Goal: Task Accomplishment & Management: Use online tool/utility

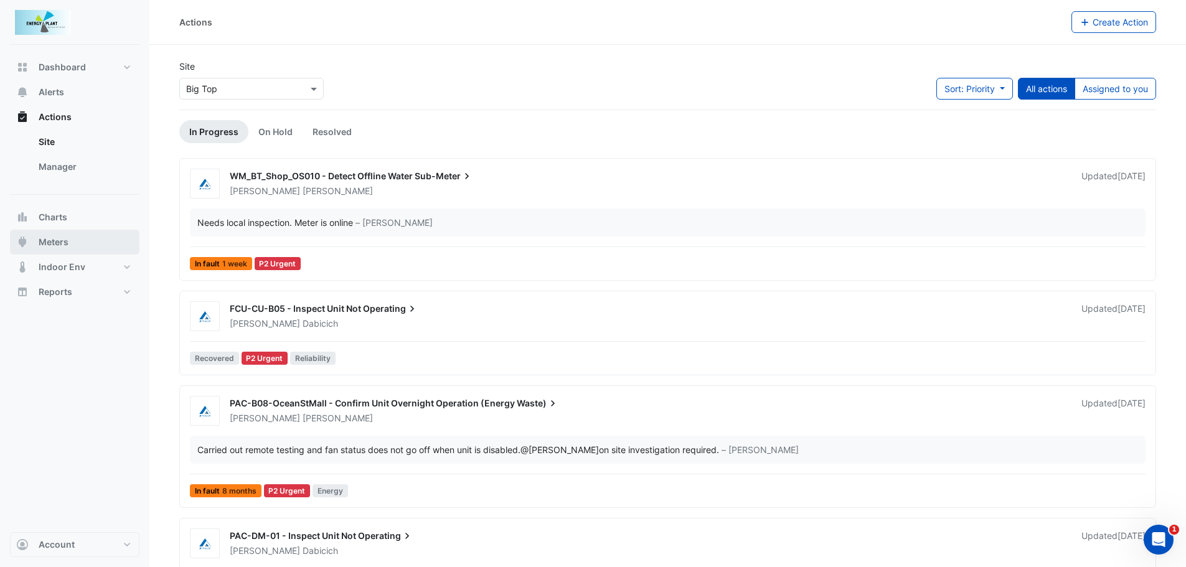
click at [64, 244] on span "Meters" at bounding box center [54, 242] width 30 height 12
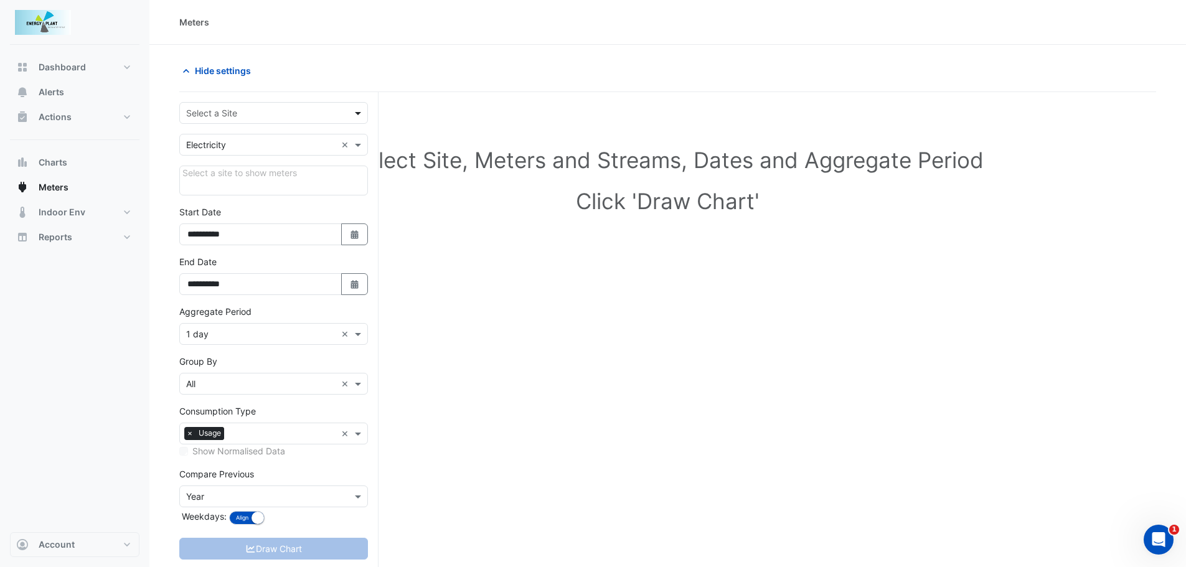
click at [354, 111] on span at bounding box center [360, 112] width 16 height 13
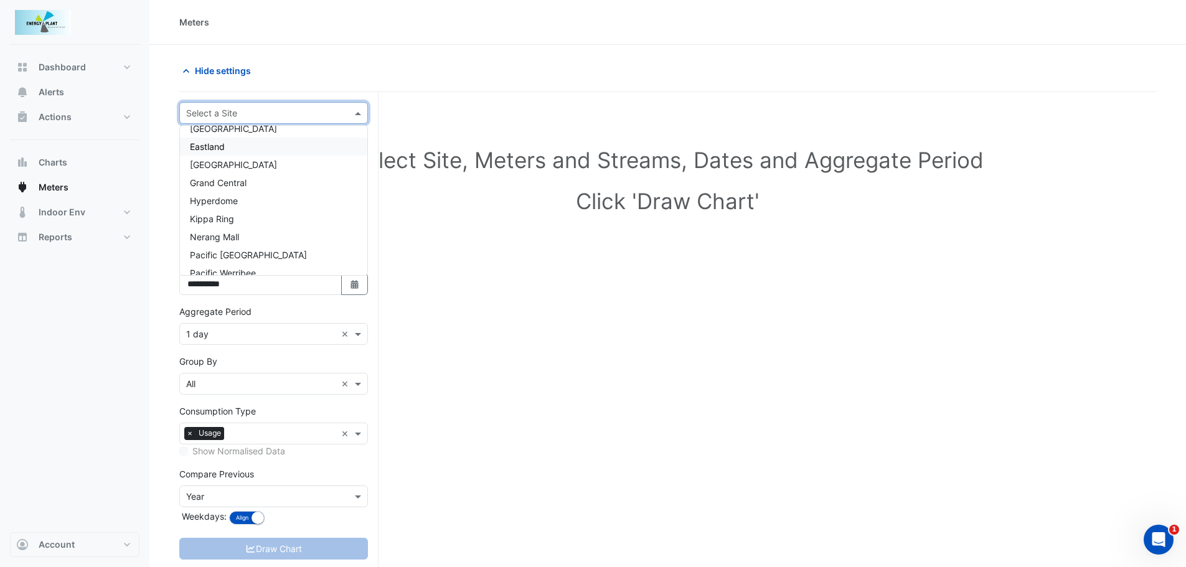
scroll to position [113, 0]
click at [245, 156] on div "Kippa Ring" at bounding box center [273, 153] width 187 height 18
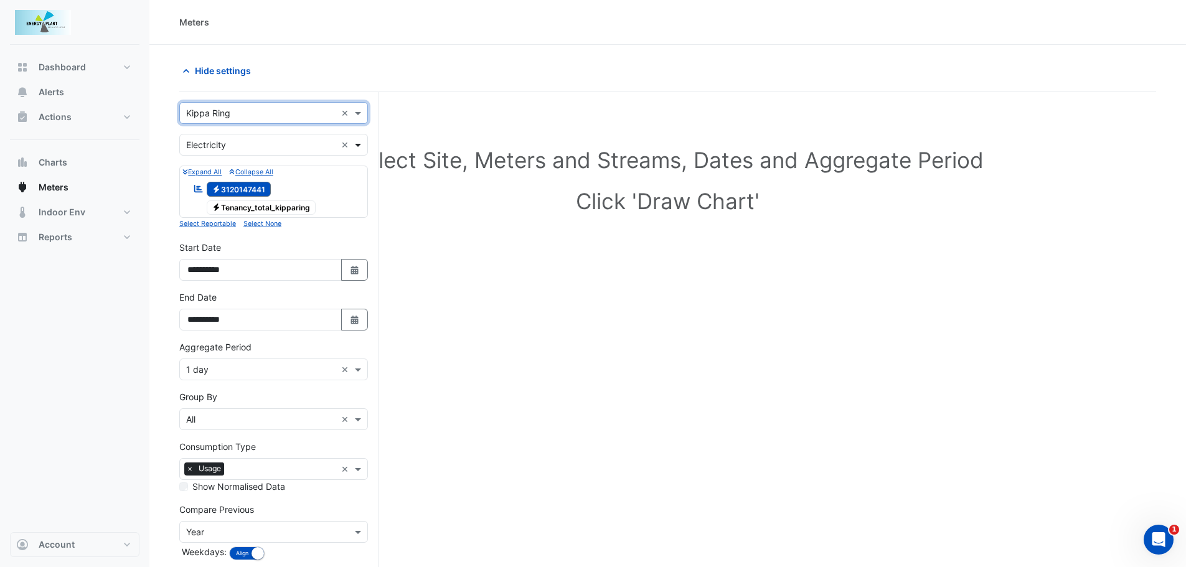
click at [362, 142] on span at bounding box center [360, 144] width 16 height 13
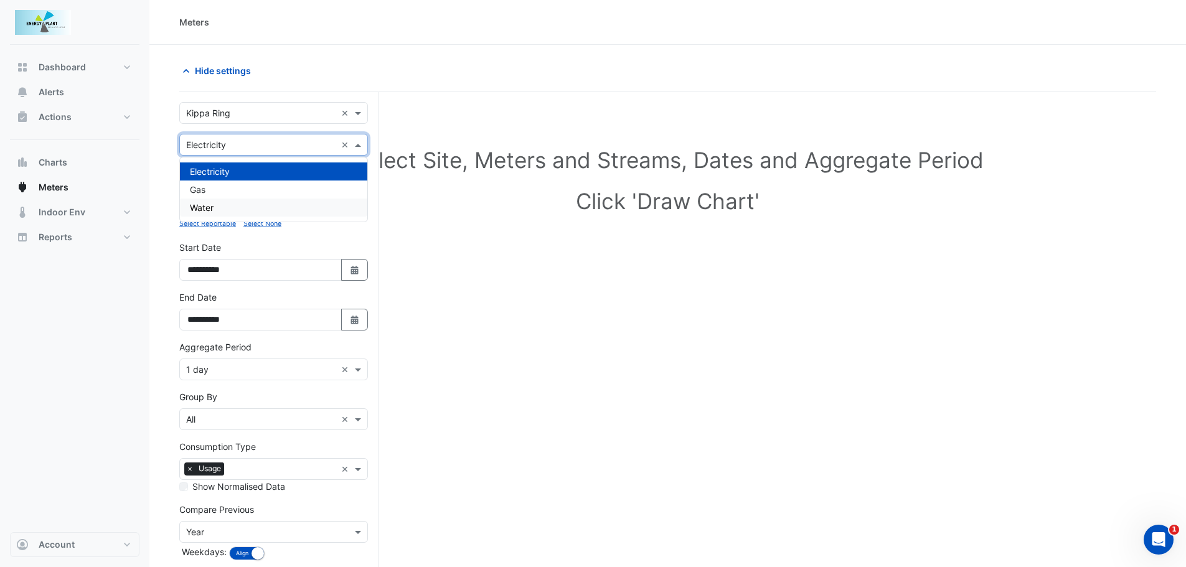
click at [219, 209] on div "Water" at bounding box center [273, 208] width 187 height 18
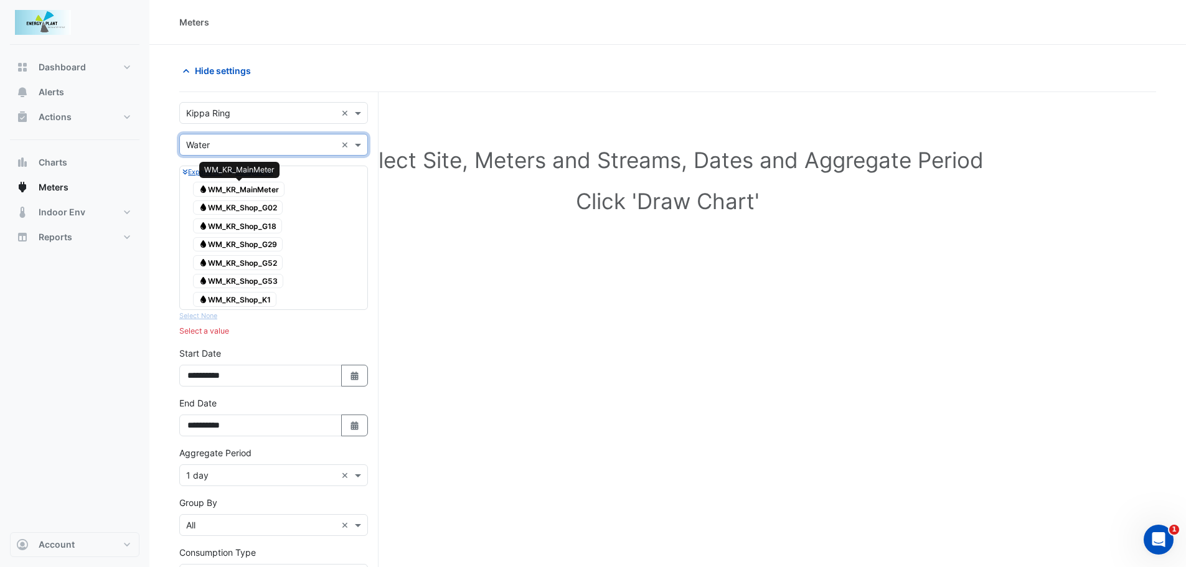
click at [235, 191] on span "Water WM_KR_MainMeter" at bounding box center [238, 189] width 91 height 15
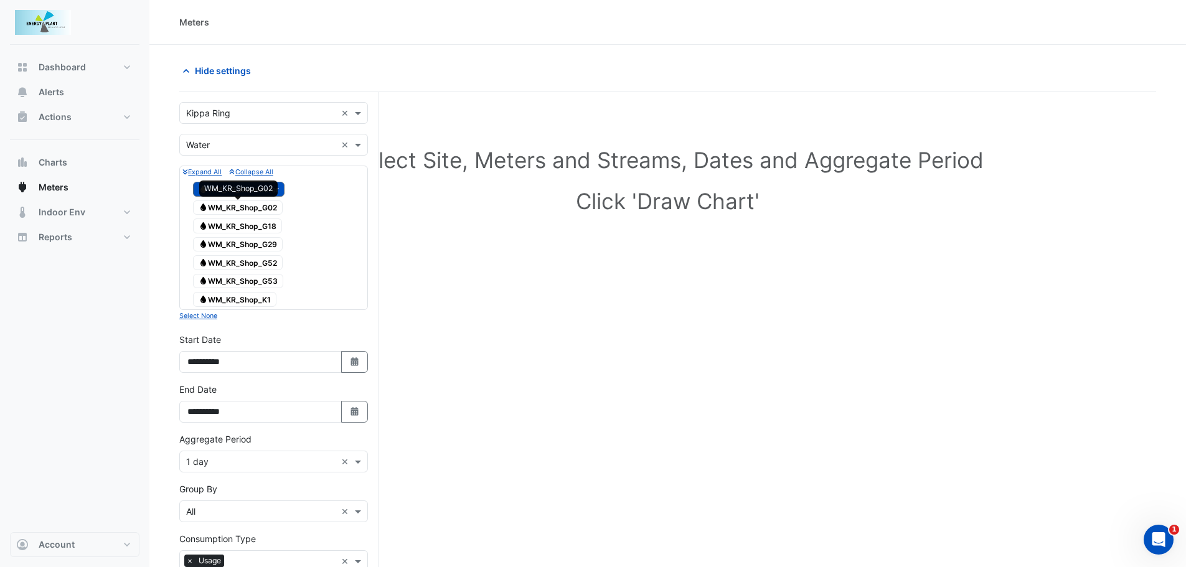
click at [239, 205] on span "Water WM_KR_Shop_G02" at bounding box center [238, 207] width 90 height 15
click at [239, 220] on span "Water WM_KR_Shop_G18" at bounding box center [237, 225] width 89 height 15
click at [237, 238] on span "Water WM_KR_Shop_G29" at bounding box center [238, 244] width 90 height 15
click at [238, 261] on span "Water WM_KR_Shop_G52" at bounding box center [238, 262] width 90 height 15
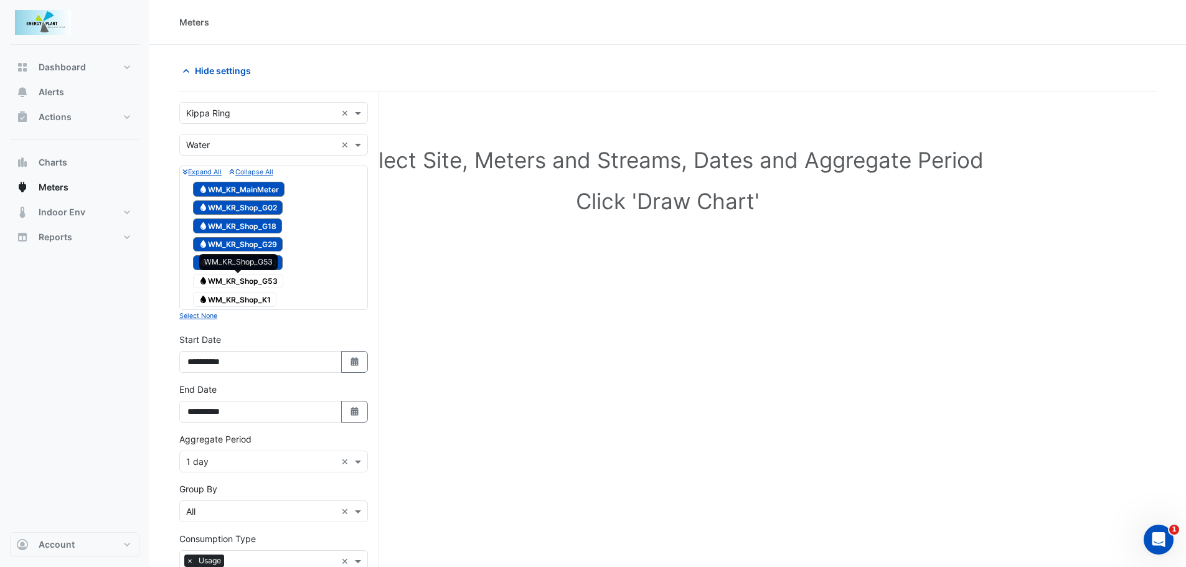
drag, startPoint x: 240, startPoint y: 278, endPoint x: 241, endPoint y: 295, distance: 16.9
click at [241, 278] on span "Water WM_KR_Shop_G53" at bounding box center [238, 281] width 90 height 15
click at [241, 296] on span "Water WM_KR_Shop_K1" at bounding box center [234, 299] width 83 height 15
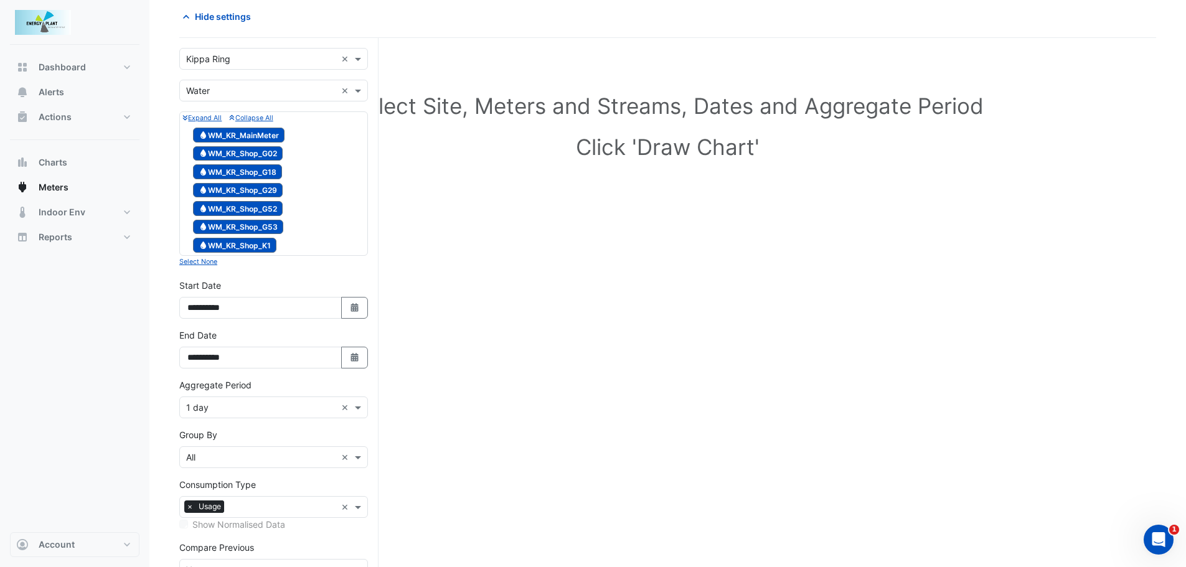
scroll to position [124, 0]
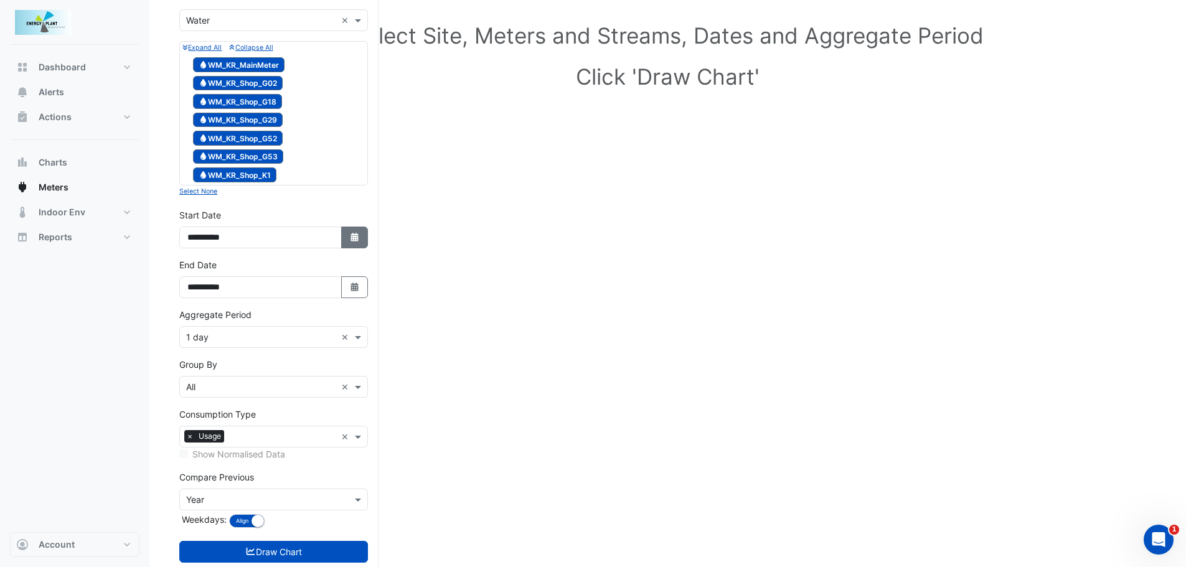
click at [352, 240] on icon "Select Date" at bounding box center [354, 237] width 11 height 9
select select "*"
select select "****"
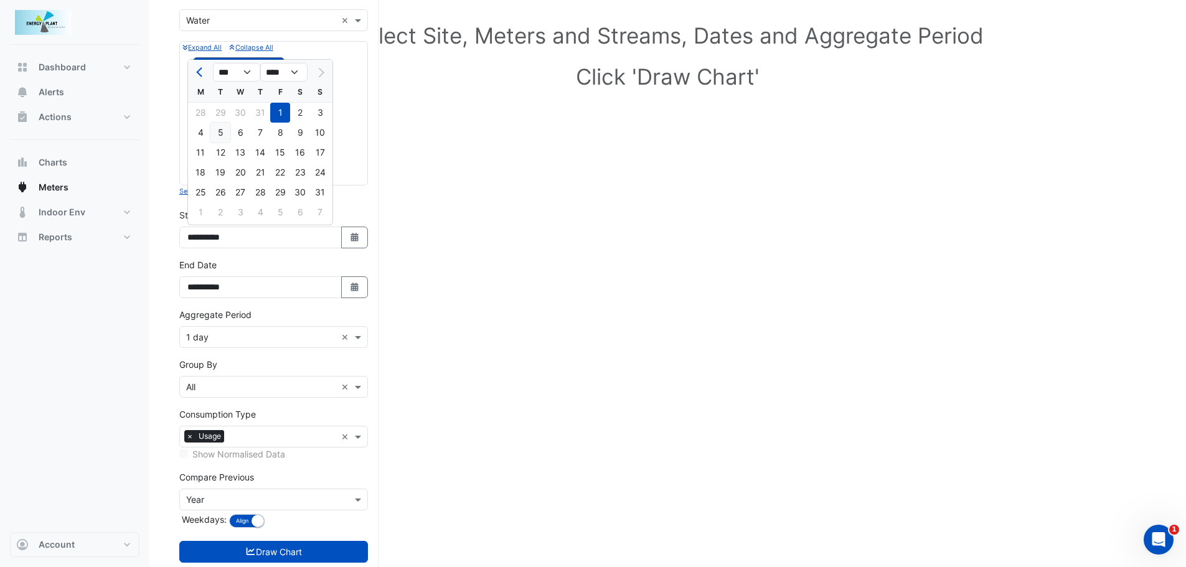
click at [223, 133] on div "5" at bounding box center [220, 133] width 20 height 20
type input "**********"
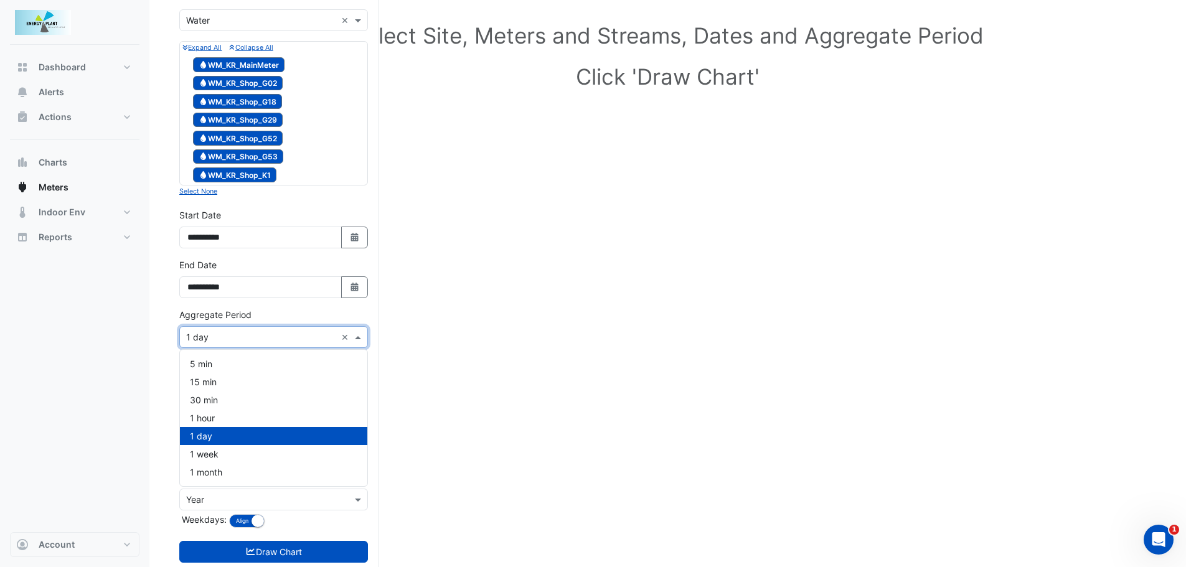
click at [245, 342] on input "text" at bounding box center [261, 337] width 150 height 13
click at [228, 438] on div "1 day" at bounding box center [273, 436] width 187 height 18
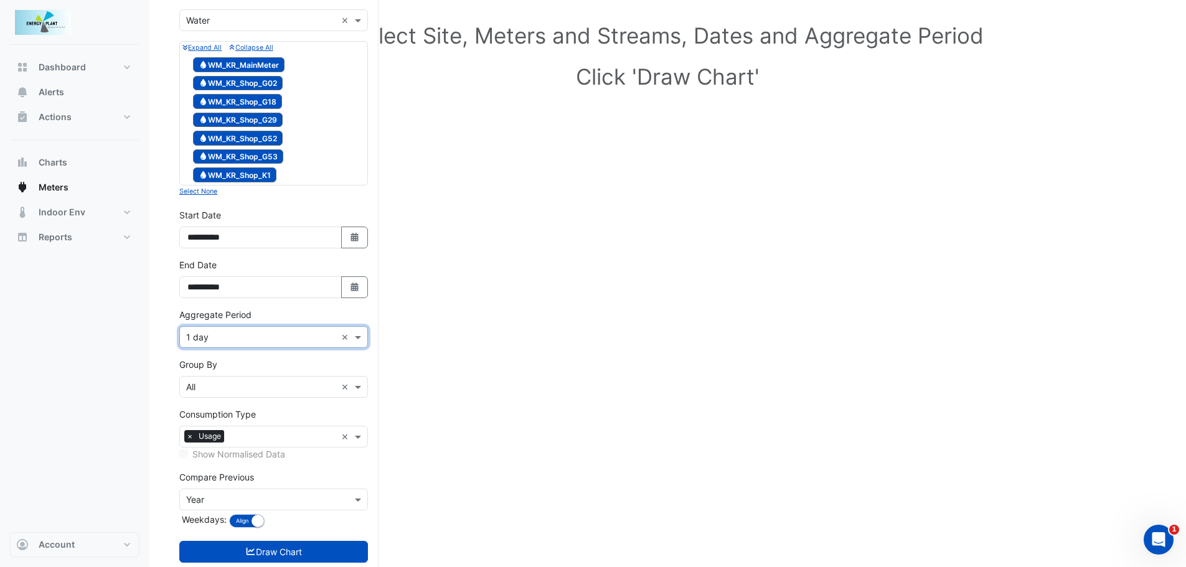
scroll to position [154, 0]
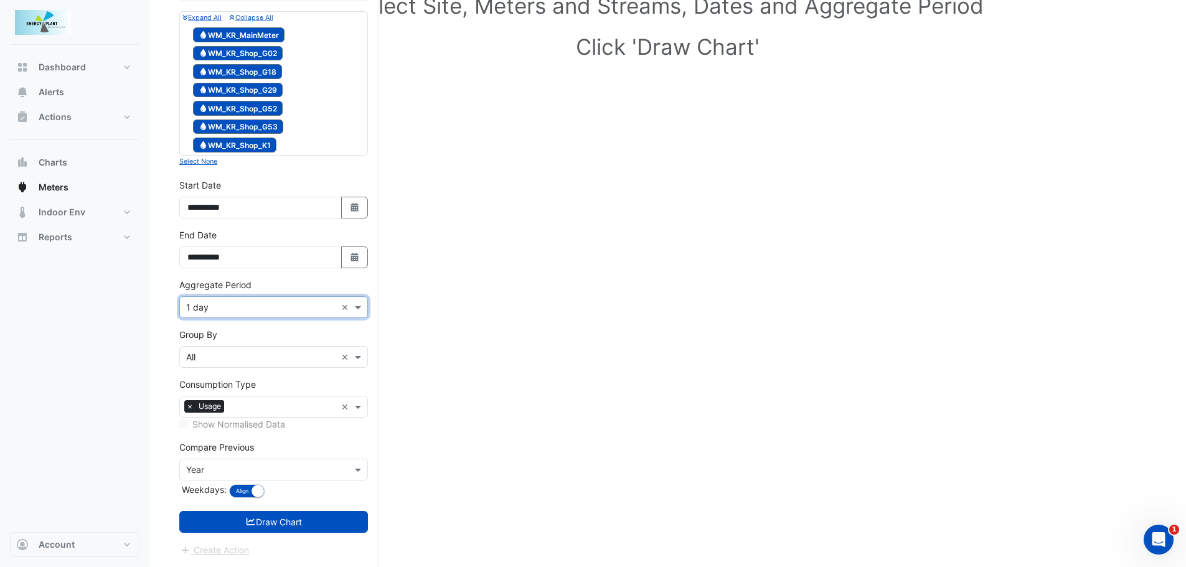
click at [220, 464] on input "text" at bounding box center [261, 470] width 150 height 13
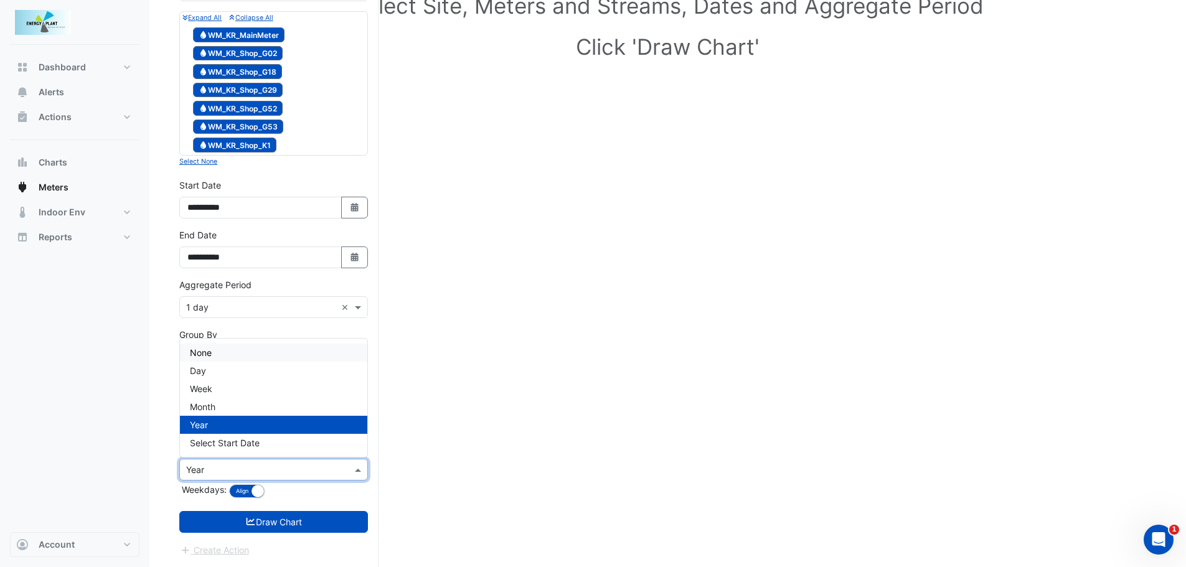
click at [218, 350] on div "None" at bounding box center [273, 353] width 187 height 18
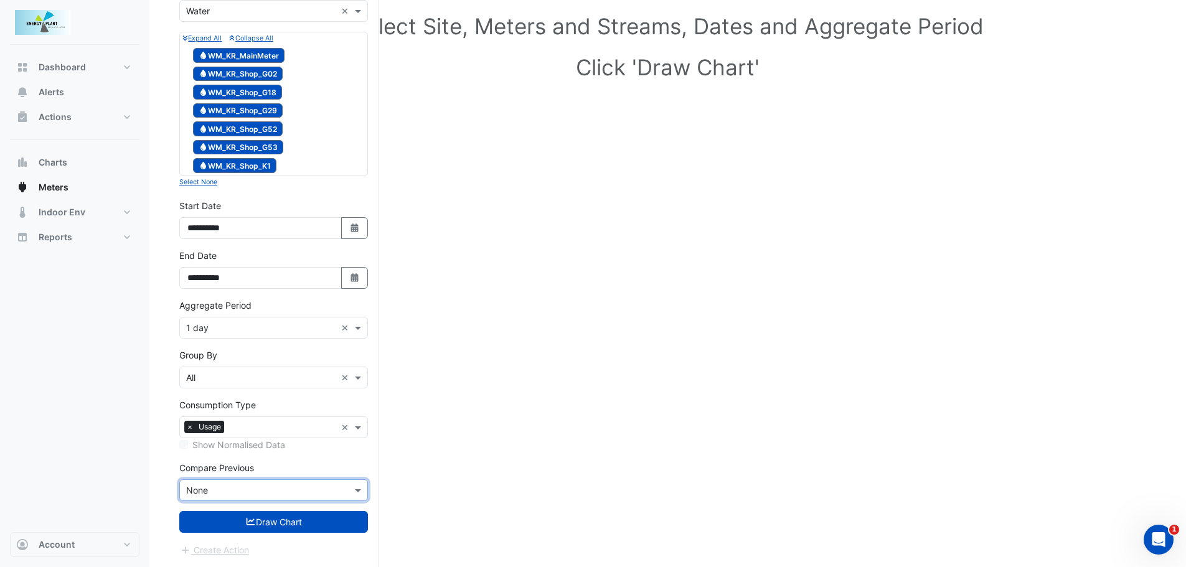
scroll to position [134, 0]
click at [355, 379] on span at bounding box center [360, 377] width 16 height 13
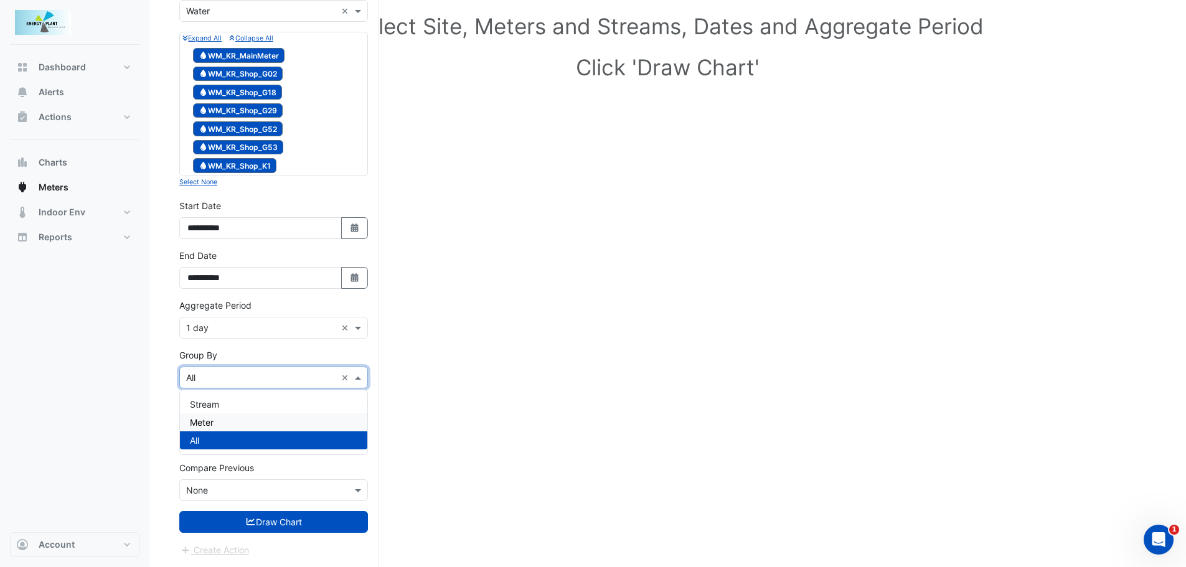
click at [217, 420] on div "Meter" at bounding box center [273, 422] width 187 height 18
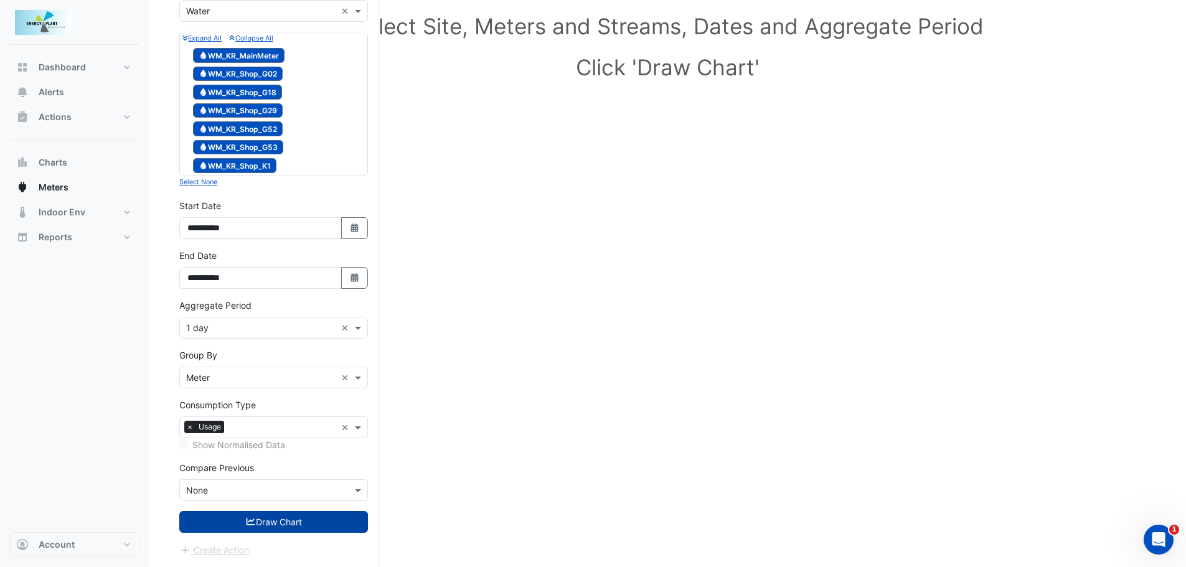
click at [309, 527] on button "Draw Chart" at bounding box center [273, 522] width 189 height 22
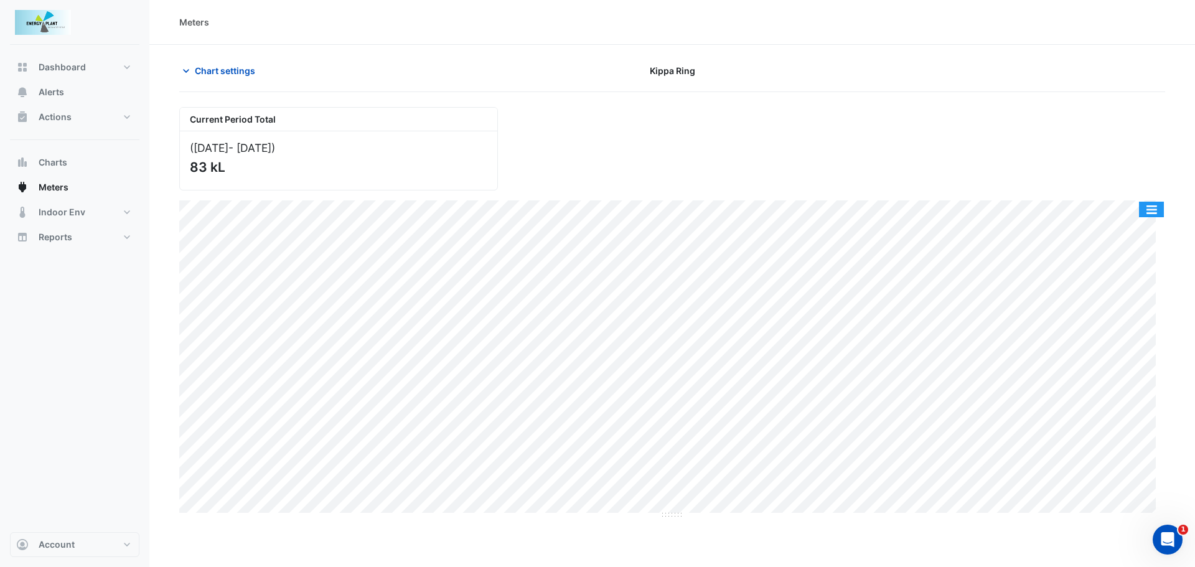
click at [1150, 210] on button "button" at bounding box center [1151, 210] width 25 height 16
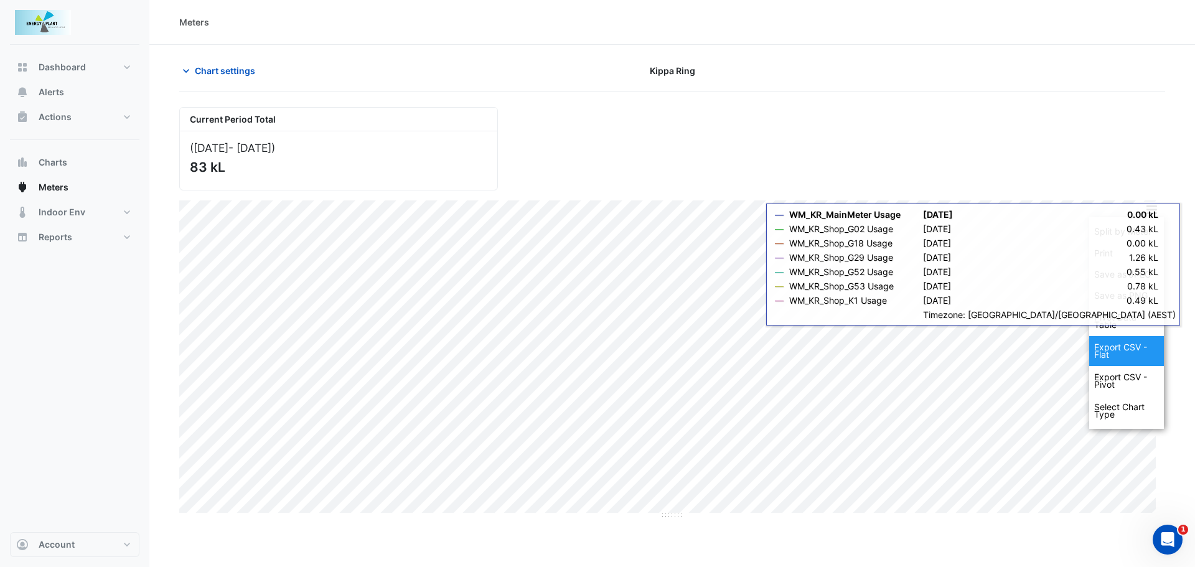
click at [1117, 348] on div "Export CSV - Flat" at bounding box center [1126, 351] width 75 height 30
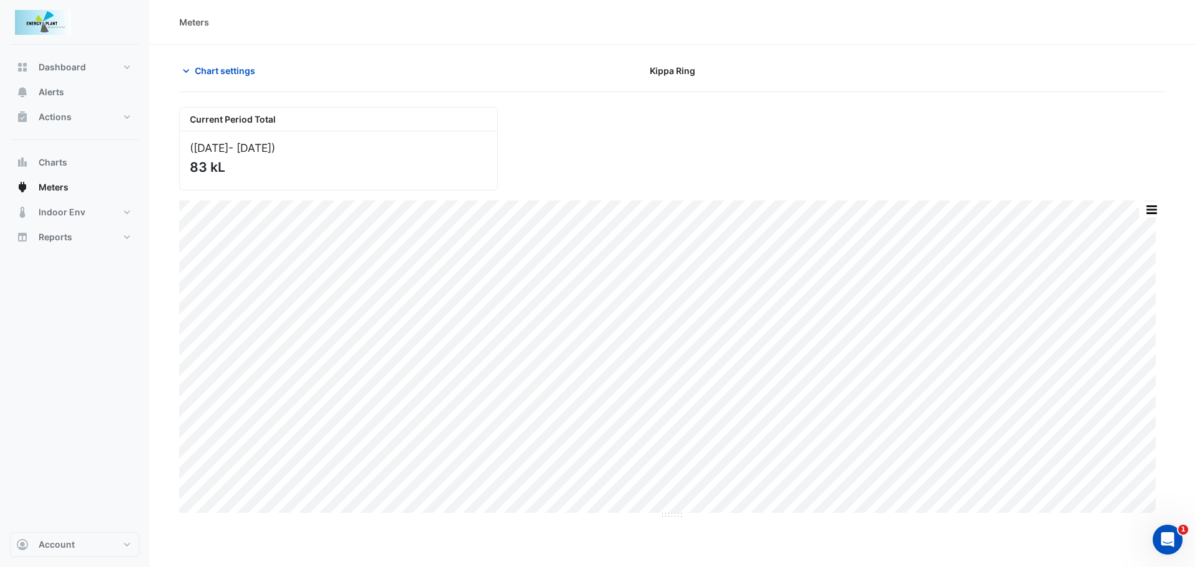
click at [1161, 209] on button "button" at bounding box center [1151, 210] width 25 height 16
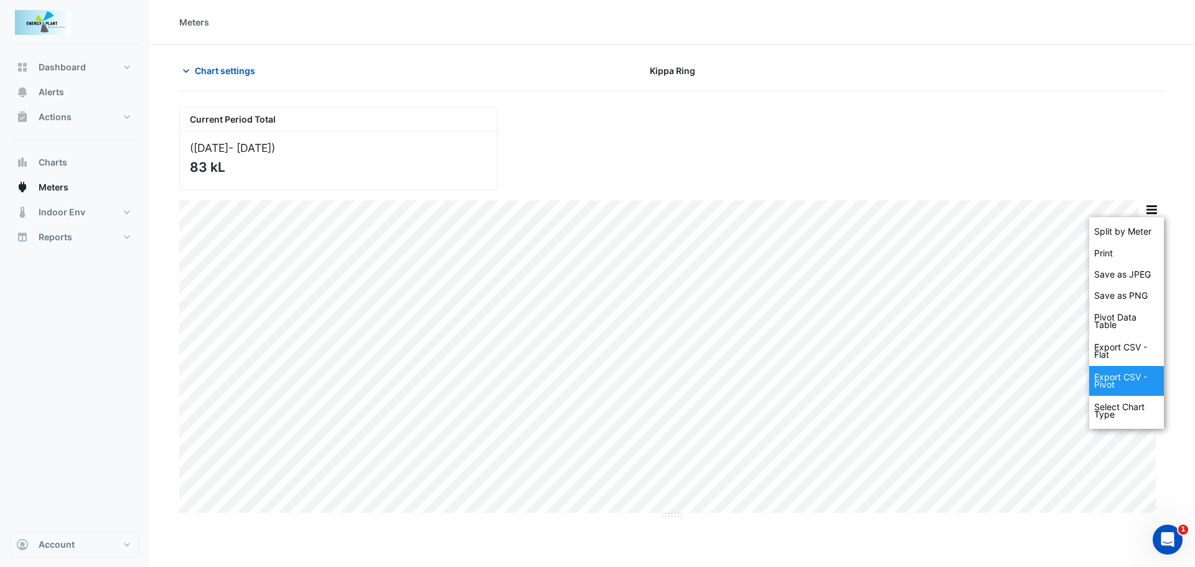
click at [1117, 382] on div "Export CSV - Pivot" at bounding box center [1126, 381] width 75 height 30
